Goal: Task Accomplishment & Management: Complete application form

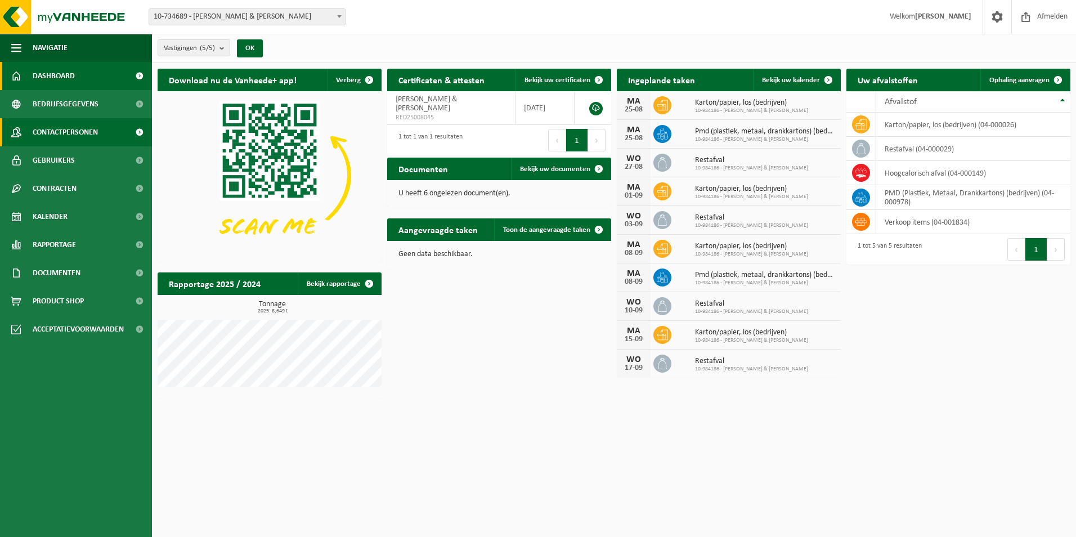
click at [140, 132] on span at bounding box center [139, 132] width 25 height 28
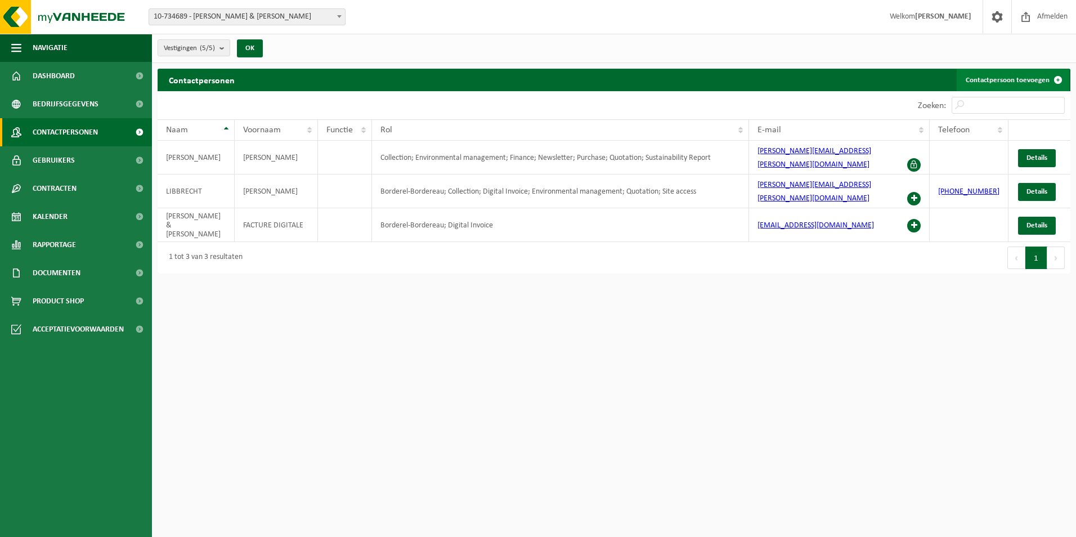
click at [1059, 77] on span at bounding box center [1058, 80] width 23 height 23
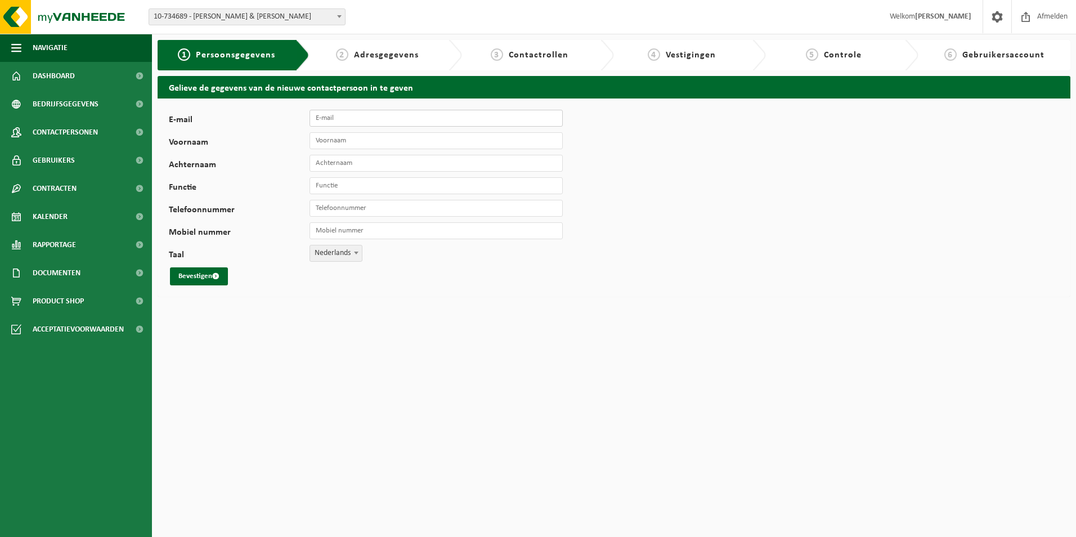
click at [317, 115] on input "E-mail" at bounding box center [436, 118] width 253 height 17
click at [342, 119] on input "karen.g" at bounding box center [436, 118] width 253 height 17
type input "karen.gilles@rogerandroger.com"
click at [321, 141] on input "Voornaam" at bounding box center [436, 140] width 253 height 17
type input "Karen"
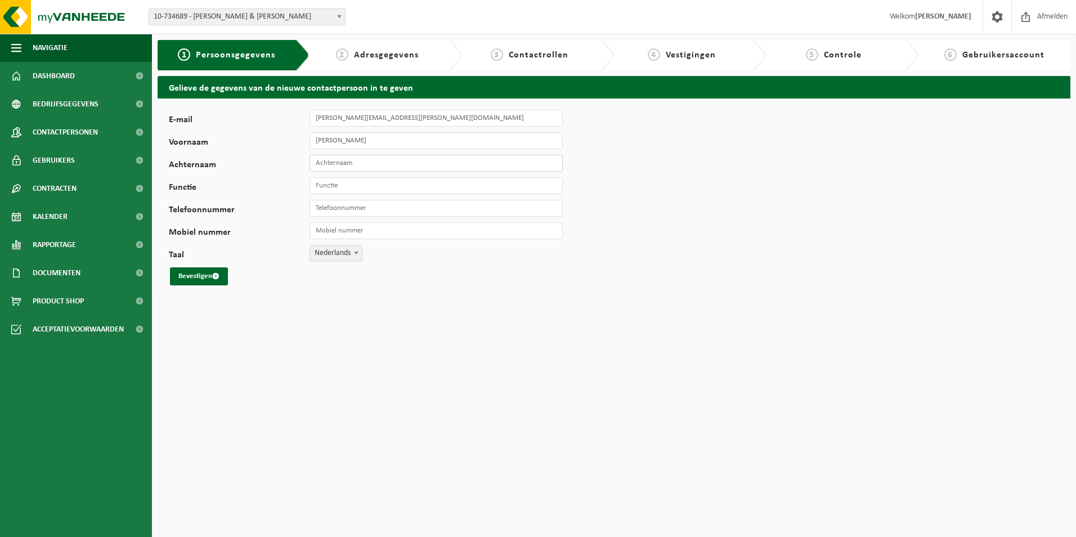
click at [316, 163] on input "Achternaam" at bounding box center [436, 163] width 253 height 17
type input "Gilles"
click at [344, 185] on input "Functie" at bounding box center [436, 185] width 253 height 17
click at [317, 185] on input "Functie" at bounding box center [436, 185] width 253 height 17
type input "Procurementplanner & frontdesk officer"
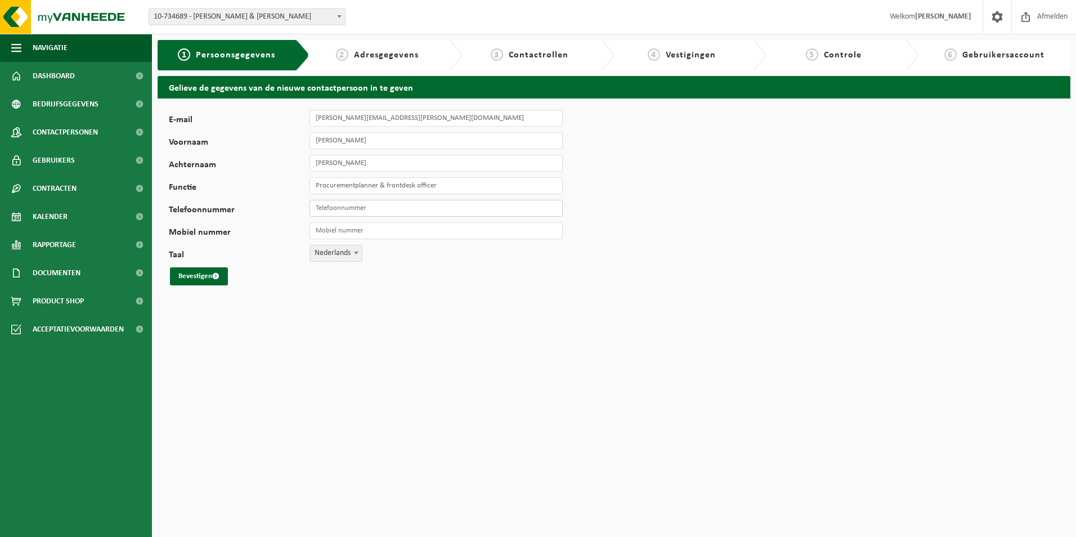
click at [327, 210] on input "Telefoonnummer" at bounding box center [436, 208] width 253 height 17
type input "[PHONE_NUMBER]"
click at [203, 277] on button "Bevestigen" at bounding box center [199, 276] width 58 height 18
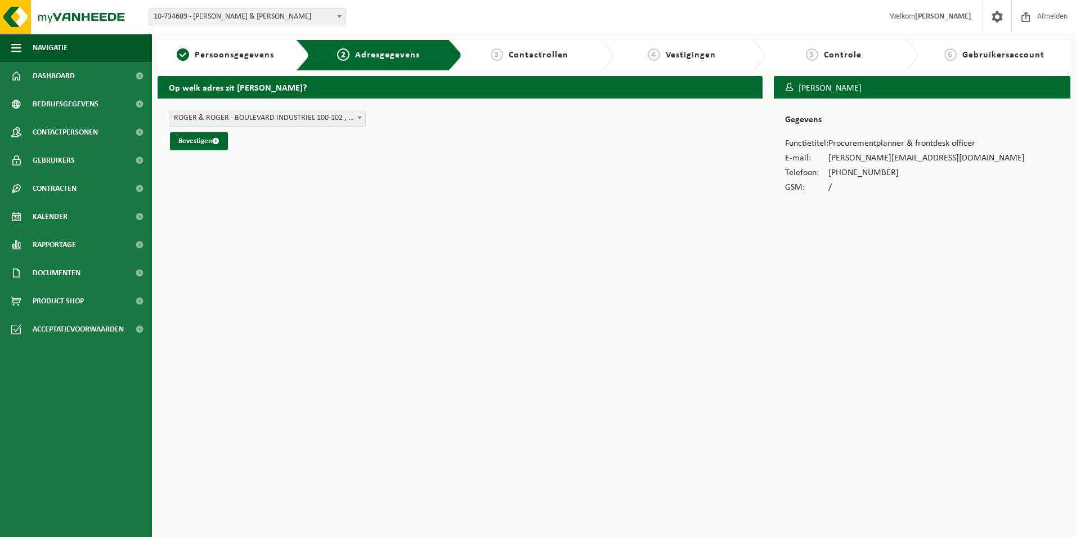
click at [365, 117] on span "ROGER & ROGER - BOULEVARD INDUSTRIEL 100-102 , 7700 MOUSCRON BE (10-734689/BUS)" at bounding box center [267, 118] width 197 height 17
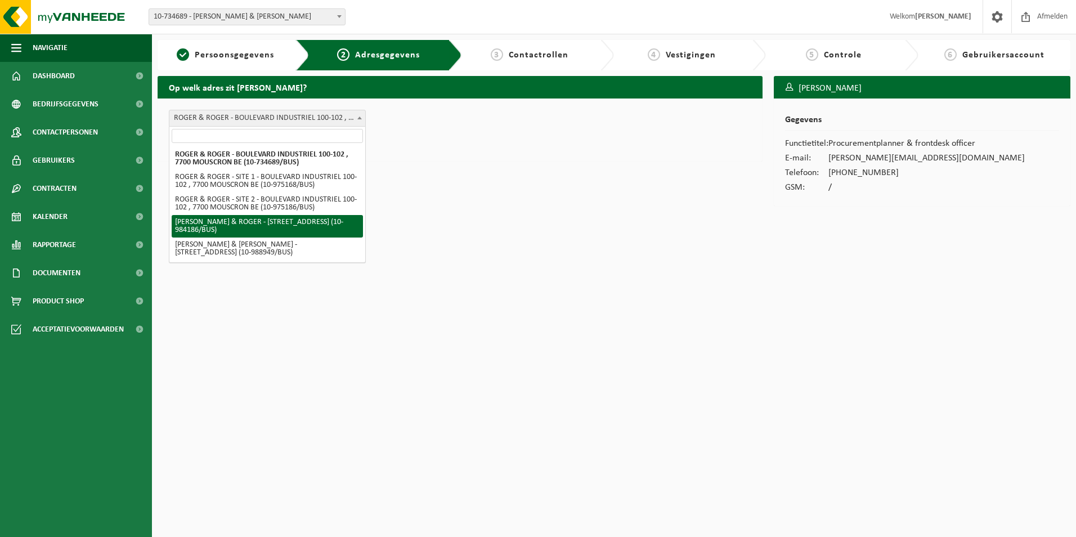
select select "623293"
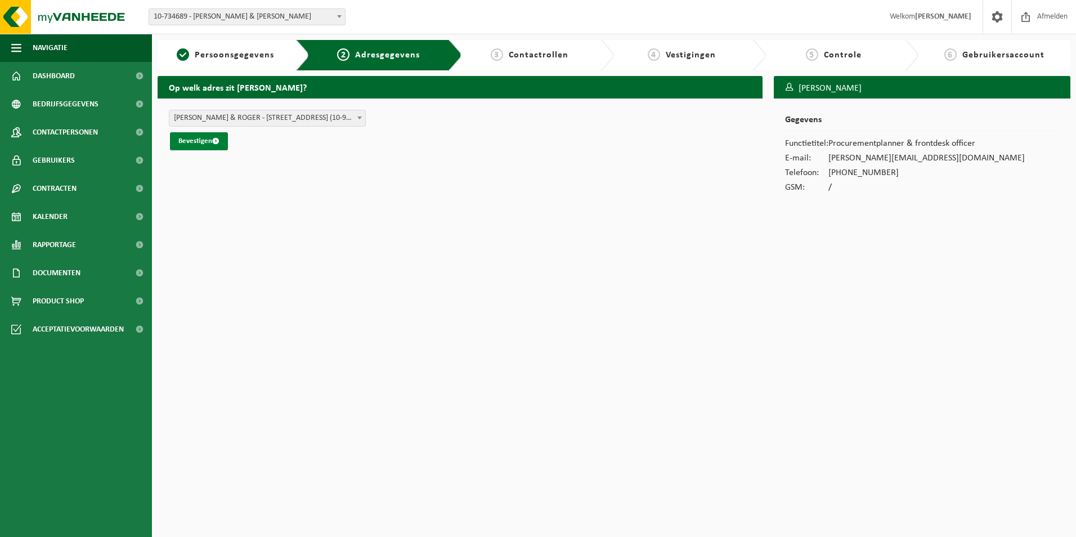
click at [200, 138] on button "Bevestigen" at bounding box center [199, 141] width 58 height 18
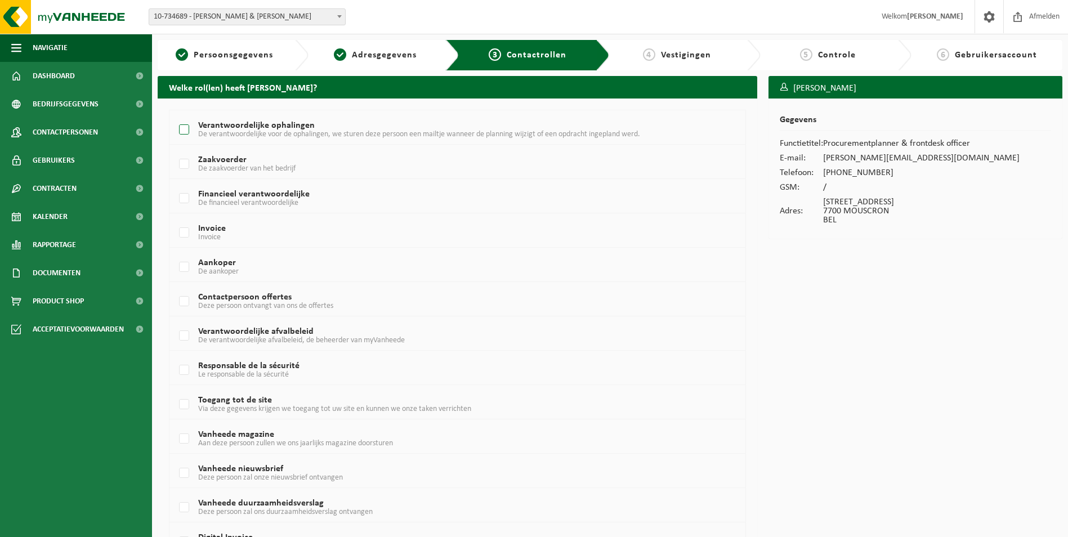
click at [185, 129] on label "Verantwoordelijke ophalingen De verantwoordelijke voor de ophalingen, we sturen…" at bounding box center [433, 130] width 513 height 17
click at [175, 116] on input "Verantwoordelijke ophalingen De verantwoordelijke voor de ophalingen, we sturen…" at bounding box center [174, 115] width 1 height 1
checkbox input "true"
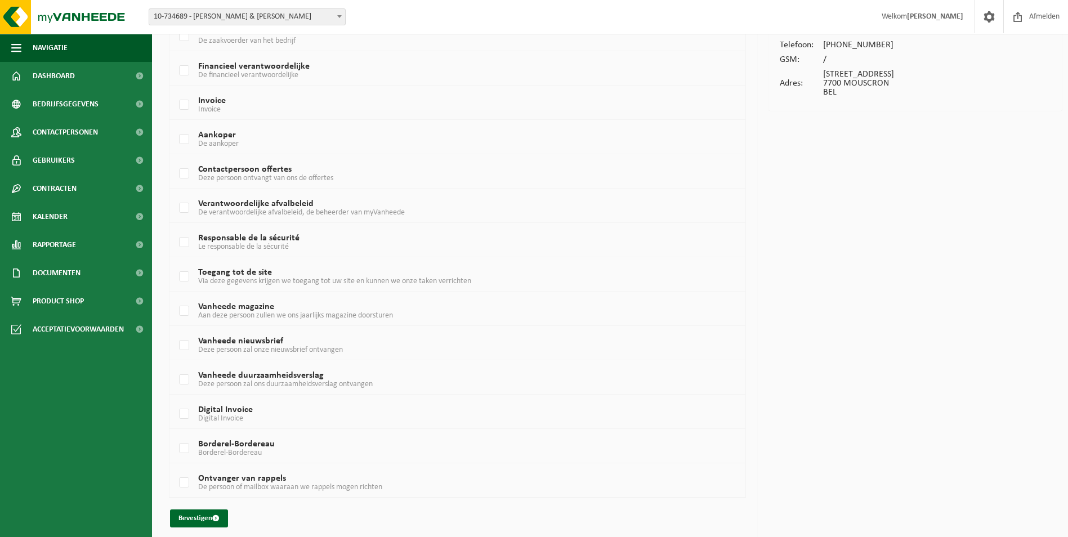
scroll to position [135, 0]
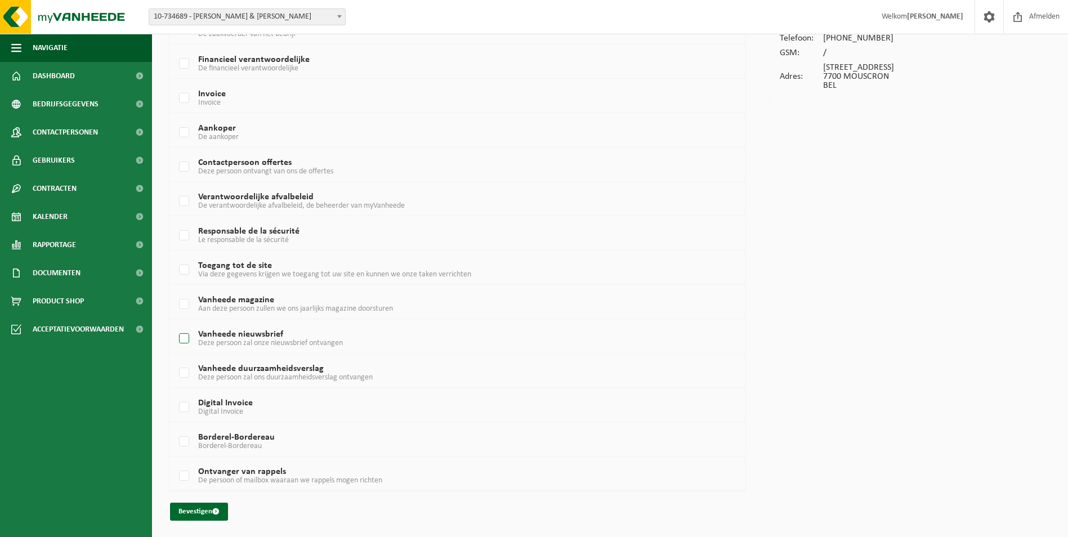
click at [185, 335] on label "Vanheede nieuwsbrief Deze persoon zal onze nieuwsbrief ontvangen" at bounding box center [433, 338] width 513 height 17
click at [175, 325] on input "Vanheede nieuwsbrief Deze persoon zal onze nieuwsbrief ontvangen" at bounding box center [174, 324] width 1 height 1
checkbox input "true"
click at [196, 510] on button "Bevestigen" at bounding box center [199, 512] width 58 height 18
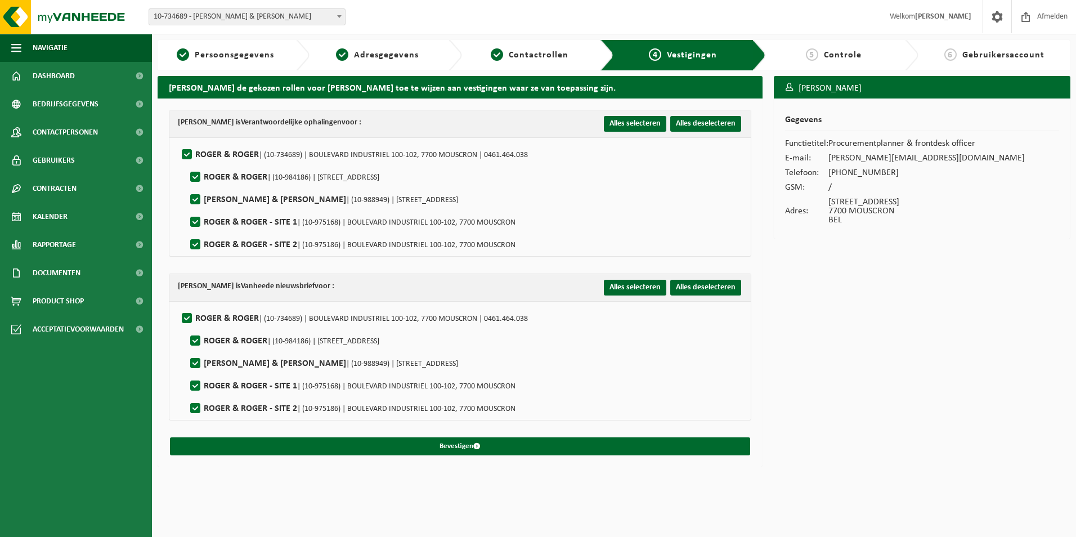
click at [194, 177] on label"] "ROGER & ROGER | (10-984186) | RUE DE LA BASSÉE 1, 7700 MOUSCRON" at bounding box center [283, 177] width 191 height 17
click at [186, 163] on input "ROGER & ROGER | (10-984186) | RUE DE LA BASSÉE 1, 7700 MOUSCRON" at bounding box center [186, 163] width 1 height 1
checkbox input "false"
drag, startPoint x: 187, startPoint y: 152, endPoint x: 183, endPoint y: 204, distance: 51.9
click at [187, 152] on label"] "ROGER & ROGER | (10-734689) | BOULEVARD INDUSTRIEL 100-102, 7700 MOUSCRON | 046…" at bounding box center [354, 154] width 348 height 17
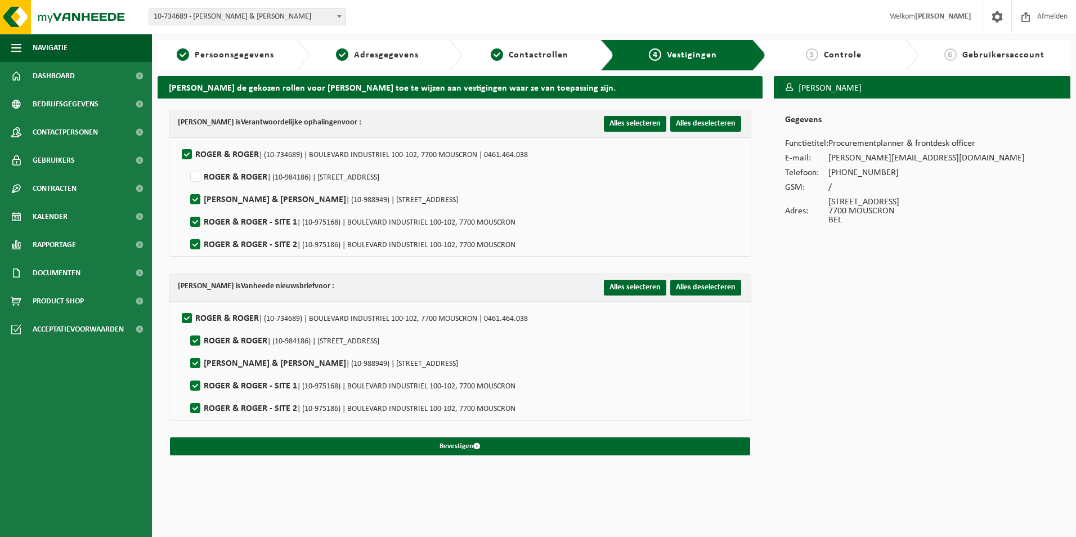
click at [178, 141] on input "ROGER & ROGER | (10-734689) | BOULEVARD INDUSTRIEL 100-102, 7700 MOUSCRON | 046…" at bounding box center [177, 140] width 1 height 1
checkbox input "false"
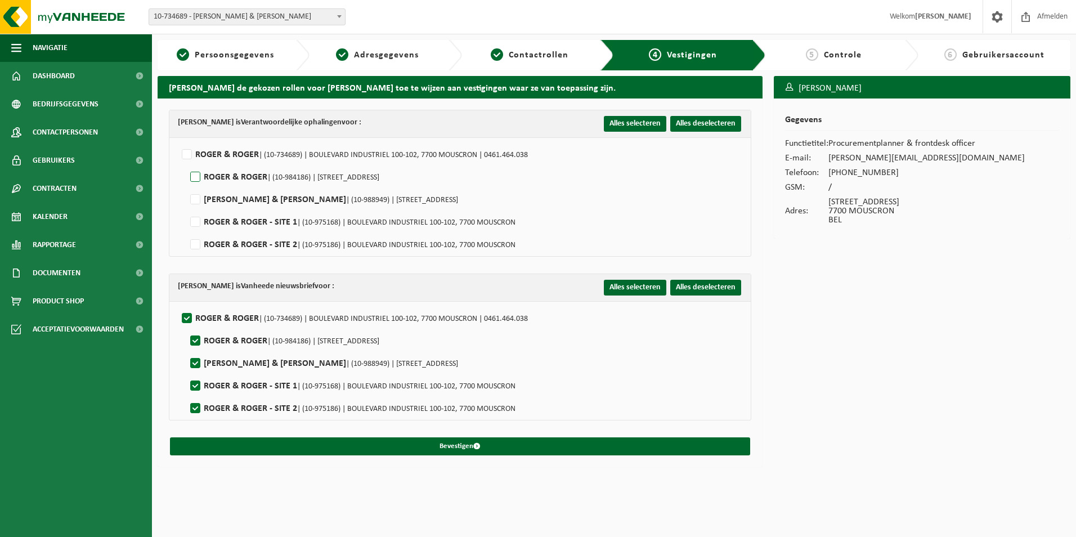
click at [196, 174] on label"] "ROGER & ROGER | (10-984186) | RUE DE LA BASSÉE 1, 7700 MOUSCRON" at bounding box center [283, 177] width 191 height 17
click at [186, 163] on input "ROGER & ROGER | (10-984186) | RUE DE LA BASSÉE 1, 7700 MOUSCRON" at bounding box center [186, 163] width 1 height 1
checkbox input "true"
click at [186, 316] on label"] "ROGER & ROGER | (10-734689) | BOULEVARD INDUSTRIEL 100-102, 7700 MOUSCRON | 046…" at bounding box center [354, 318] width 348 height 17
click at [178, 304] on input "ROGER & ROGER | (10-734689) | BOULEVARD INDUSTRIEL 100-102, 7700 MOUSCRON | 046…" at bounding box center [177, 304] width 1 height 1
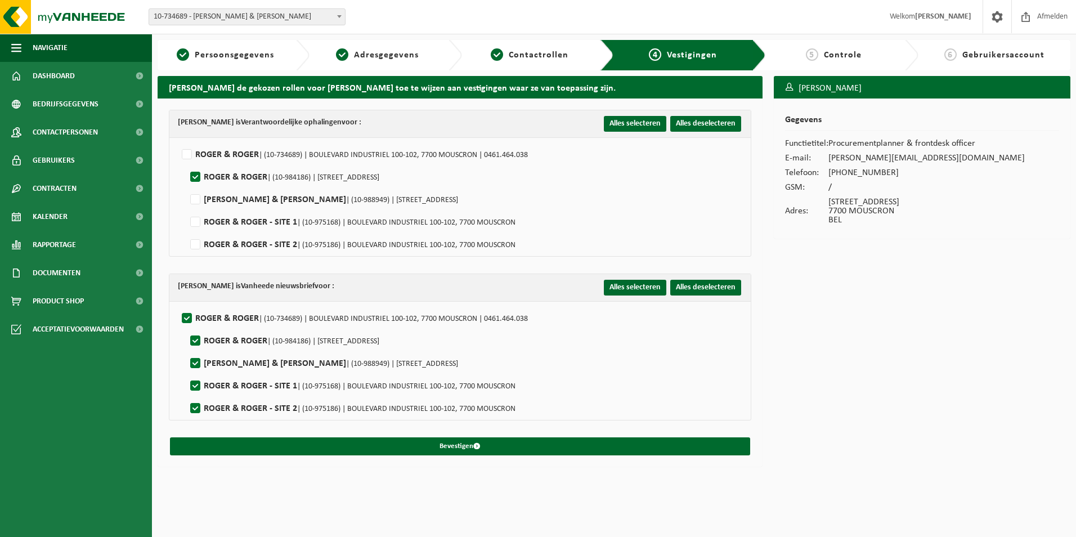
checkbox input "false"
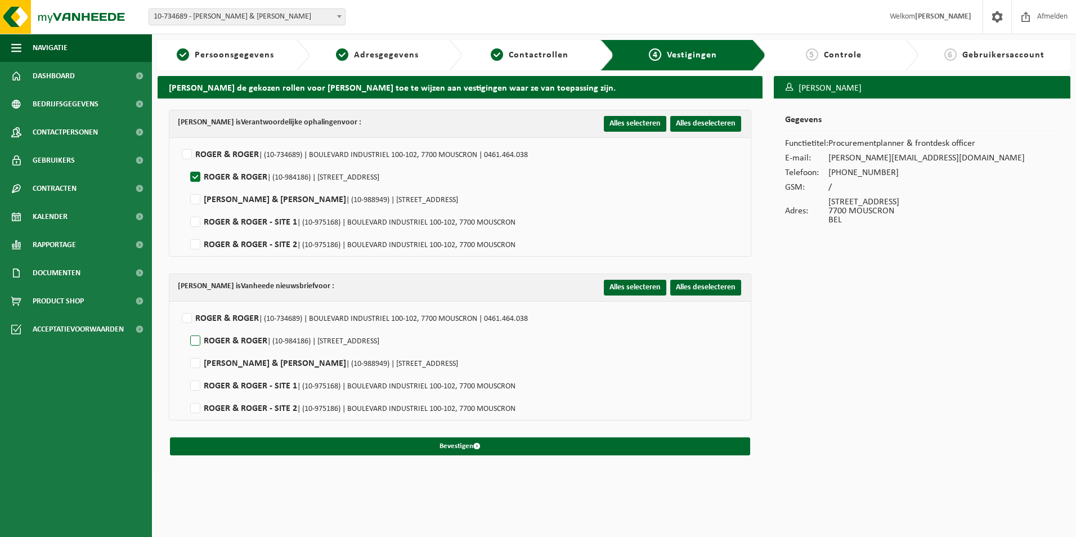
click at [193, 342] on label"] "ROGER & ROGER | (10-984186) | RUE DE LA BASSÉE 1, 7700 MOUSCRON" at bounding box center [283, 341] width 191 height 17
click at [186, 327] on input "ROGER & ROGER | (10-984186) | RUE DE LA BASSÉE 1, 7700 MOUSCRON" at bounding box center [186, 326] width 1 height 1
checkbox input "true"
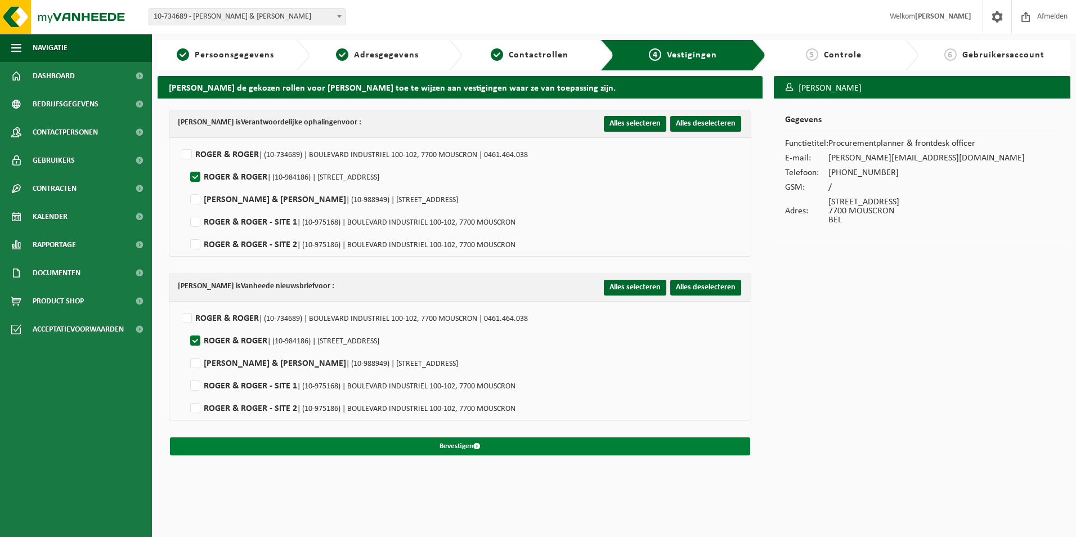
click at [444, 449] on button "Bevestigen" at bounding box center [460, 446] width 580 height 18
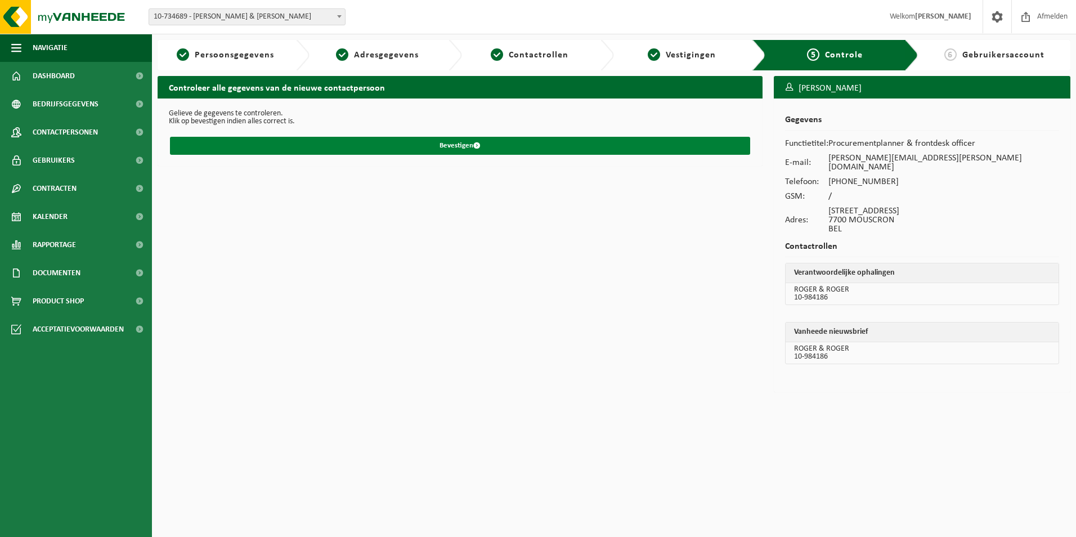
click at [456, 144] on button "Bevestigen" at bounding box center [460, 146] width 580 height 18
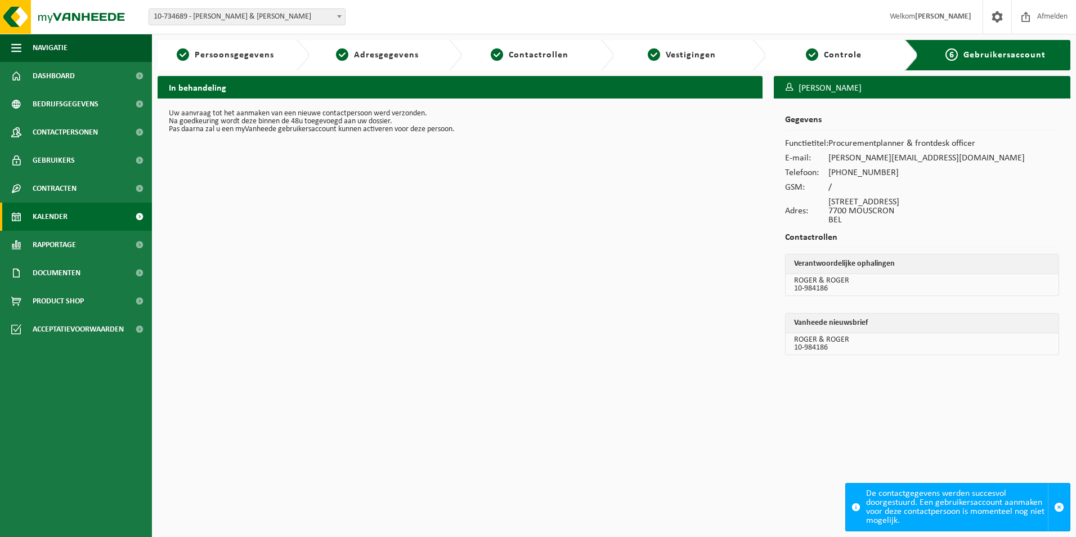
click at [57, 214] on span "Kalender" at bounding box center [50, 217] width 35 height 28
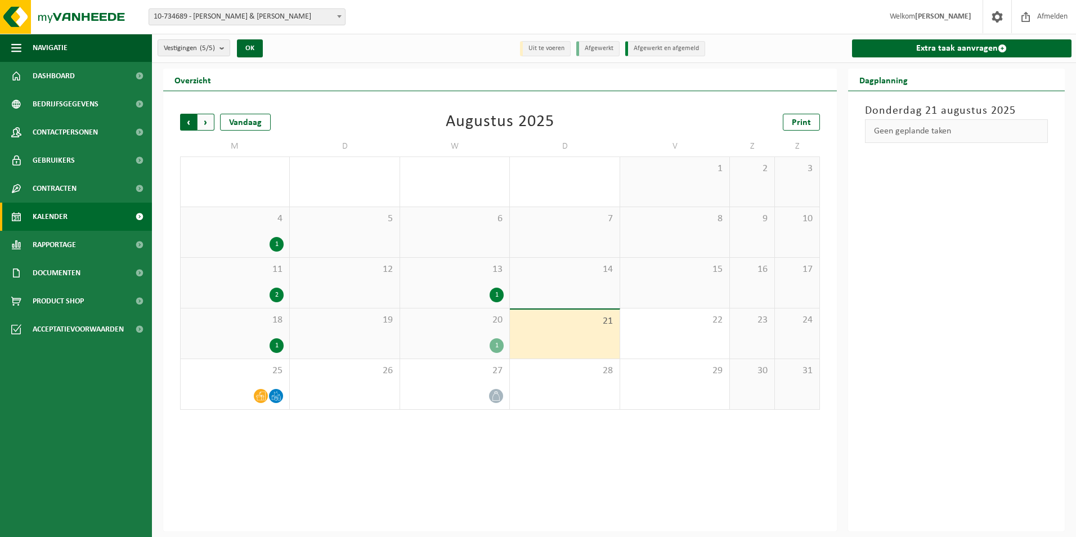
click at [209, 123] on span "Volgende" at bounding box center [206, 122] width 17 height 17
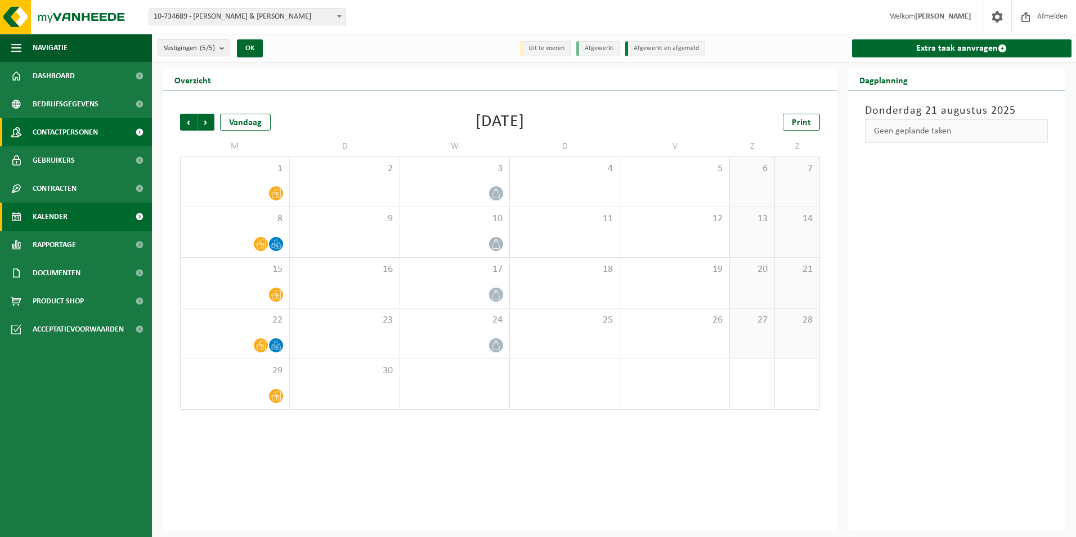
click at [68, 145] on span "Contactpersonen" at bounding box center [65, 132] width 65 height 28
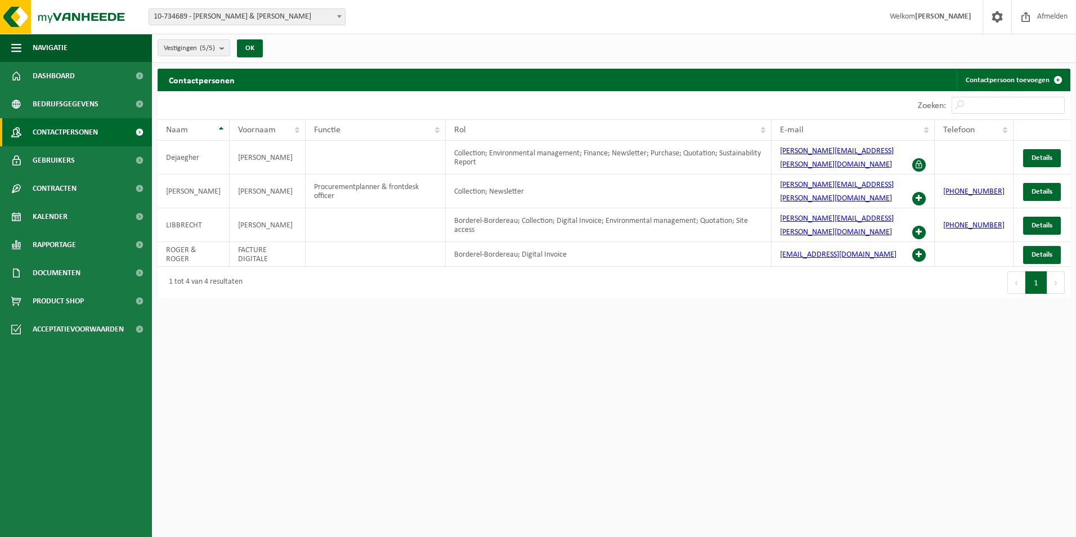
click at [50, 71] on span "Dashboard" at bounding box center [54, 76] width 42 height 28
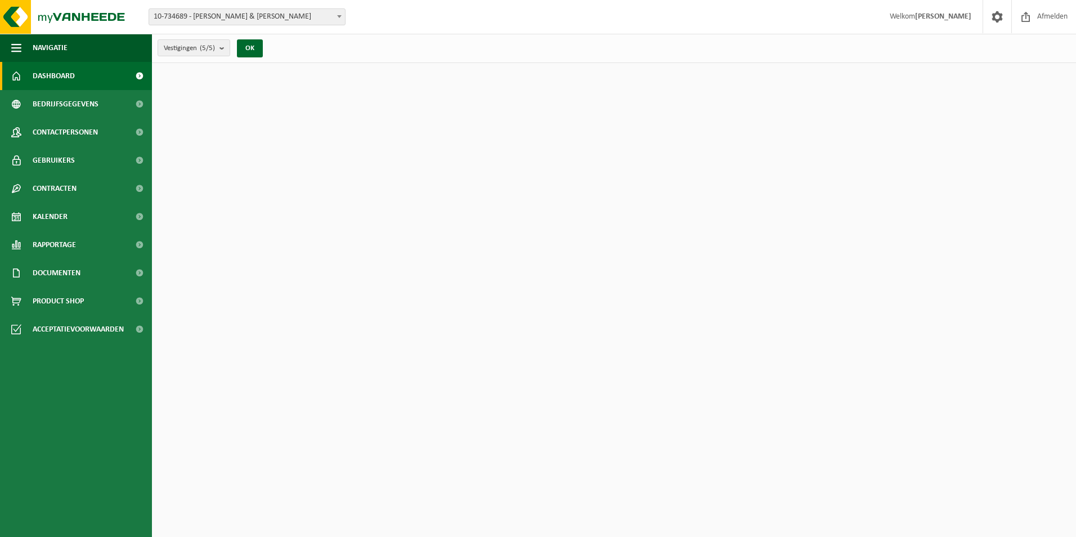
click at [48, 46] on span "Navigatie" at bounding box center [50, 48] width 35 height 28
